Goal: Task Accomplishment & Management: Manage account settings

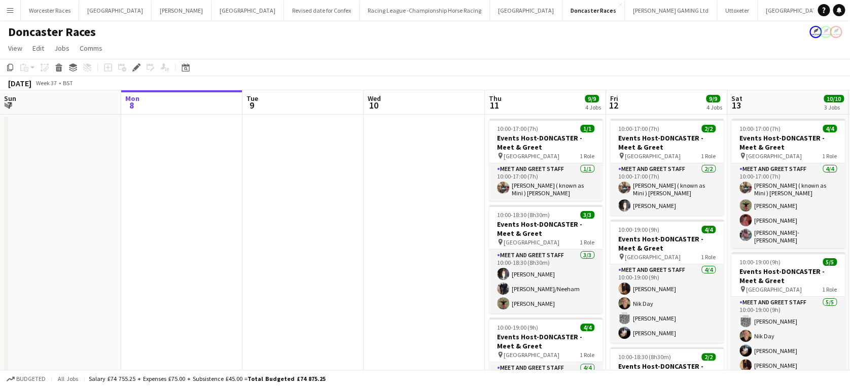
scroll to position [0, 349]
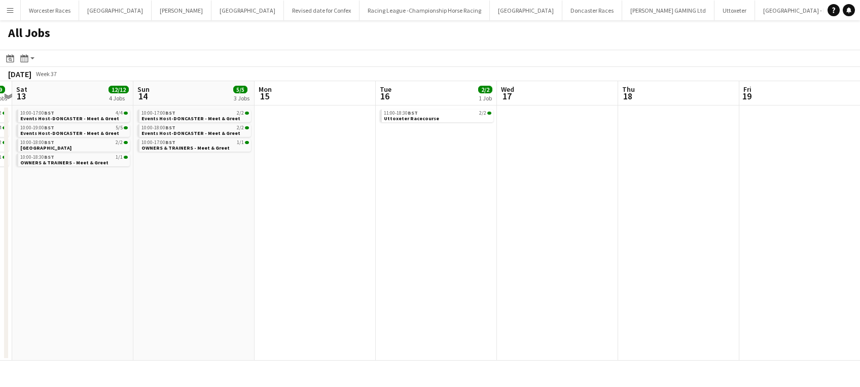
scroll to position [0, 480]
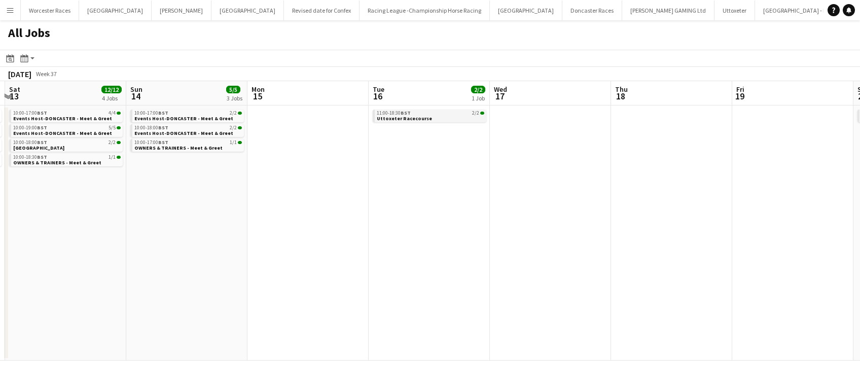
click at [389, 118] on span "Uttoxeter Racecourse" at bounding box center [404, 118] width 55 height 7
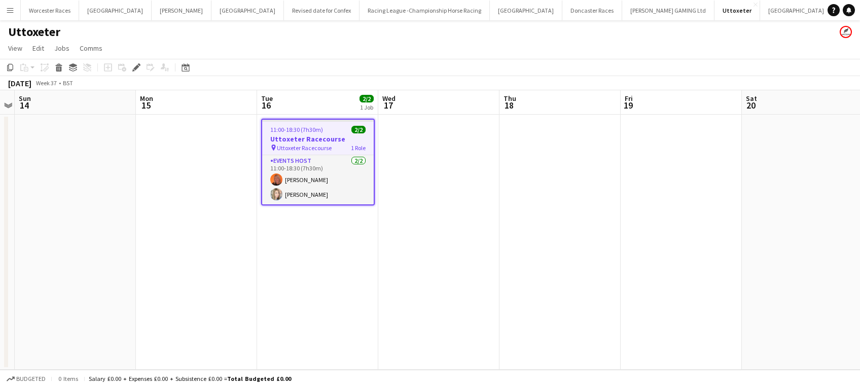
click at [389, 118] on app-date-cell at bounding box center [438, 242] width 121 height 255
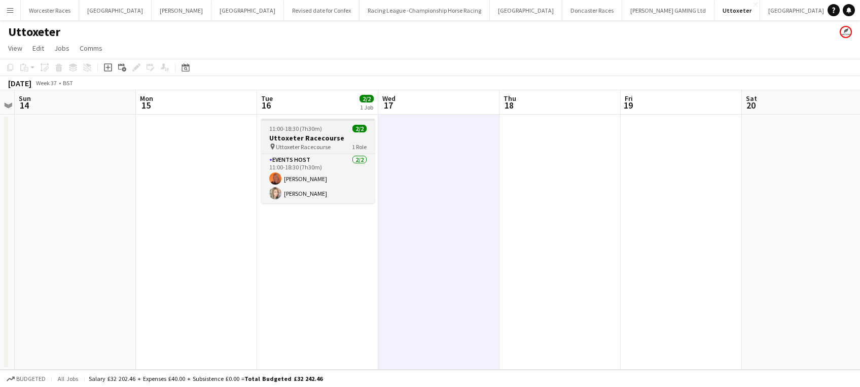
click at [316, 128] on span "11:00-18:30 (7h30m)" at bounding box center [295, 129] width 53 height 8
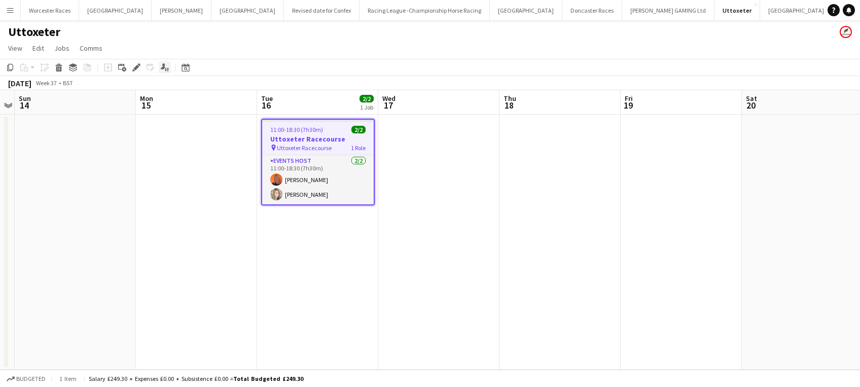
click at [163, 67] on icon at bounding box center [163, 66] width 5 height 6
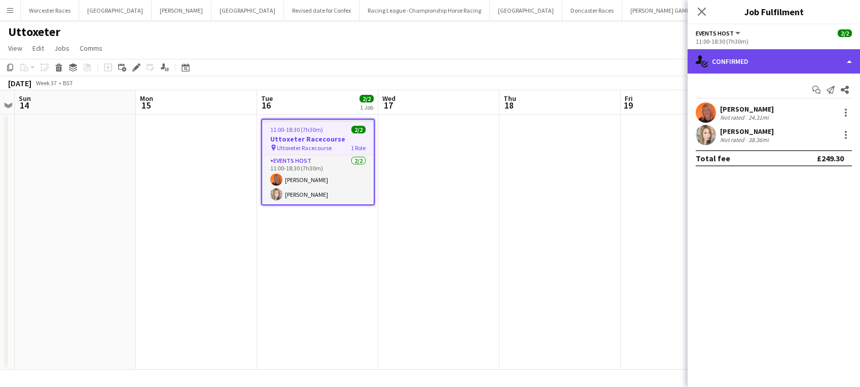
click at [779, 67] on div "single-neutral-actions-check-2 Confirmed" at bounding box center [773, 61] width 172 height 24
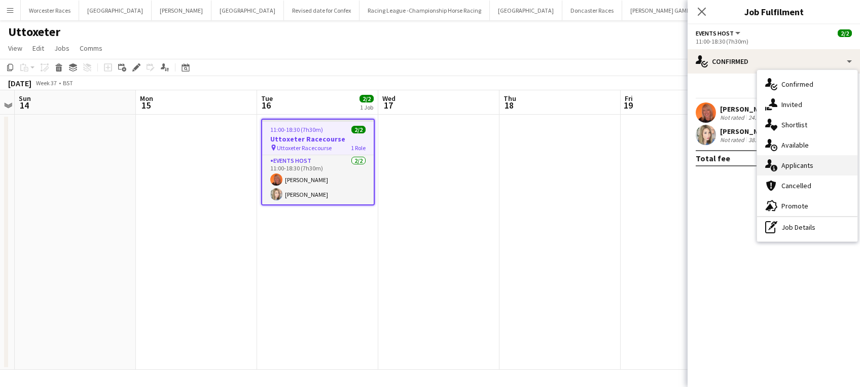
click at [811, 165] on span "Applicants" at bounding box center [797, 165] width 32 height 9
